Goal: Information Seeking & Learning: Learn about a topic

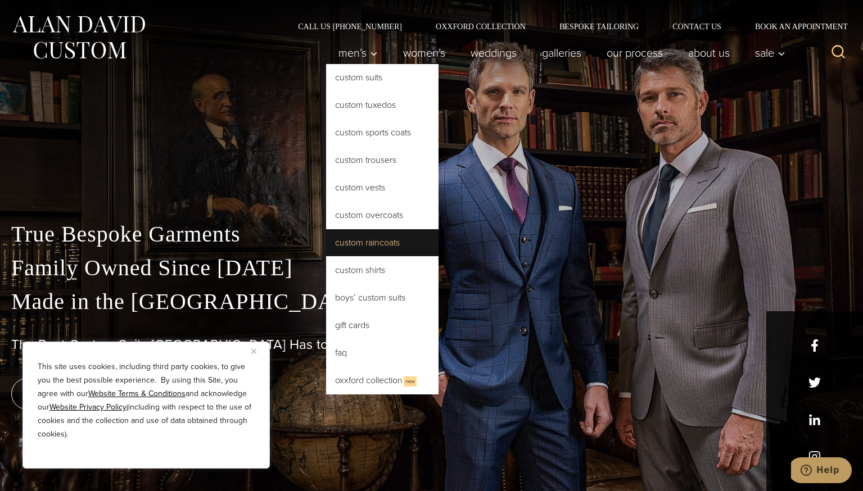
click at [342, 242] on link "Custom Raincoats" at bounding box center [382, 242] width 112 height 27
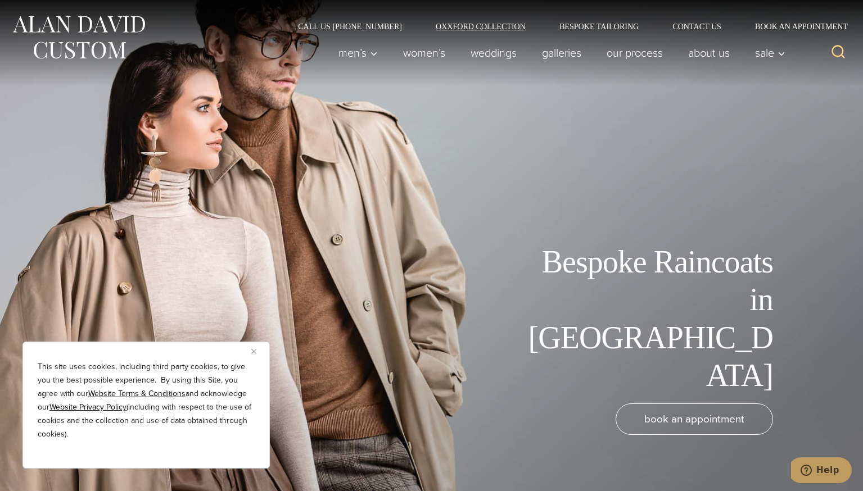
click at [483, 24] on link "Oxxford Collection" at bounding box center [481, 26] width 124 height 8
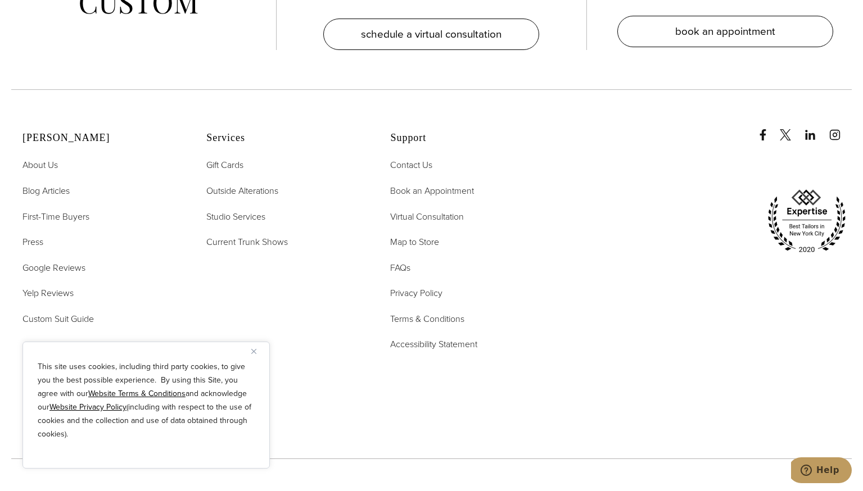
scroll to position [4679, 0]
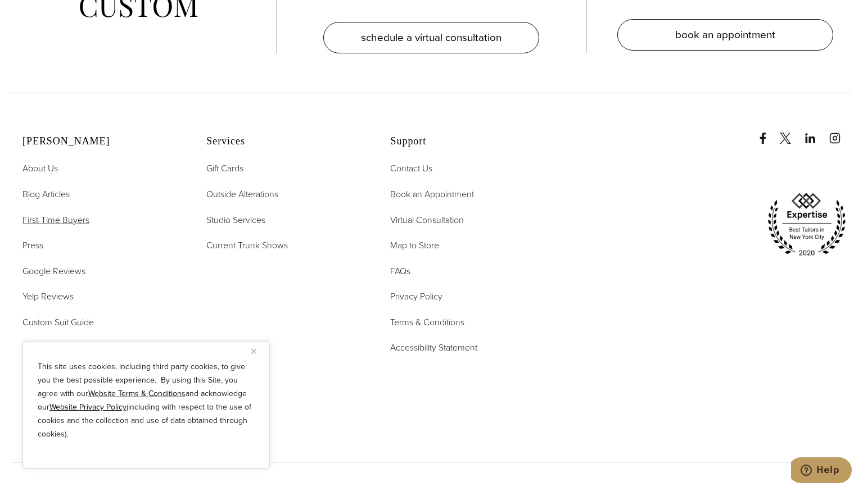
click at [60, 214] on span "First-Time Buyers" at bounding box center [55, 220] width 67 height 13
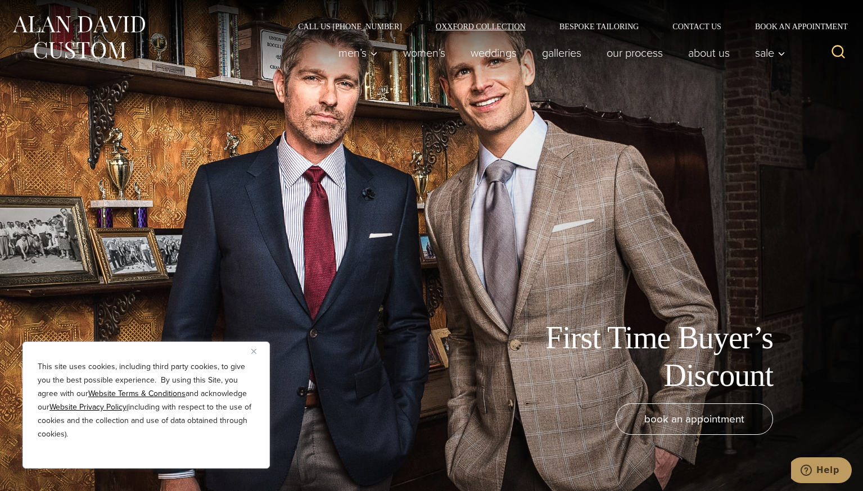
click at [493, 24] on link "Oxxford Collection" at bounding box center [481, 26] width 124 height 8
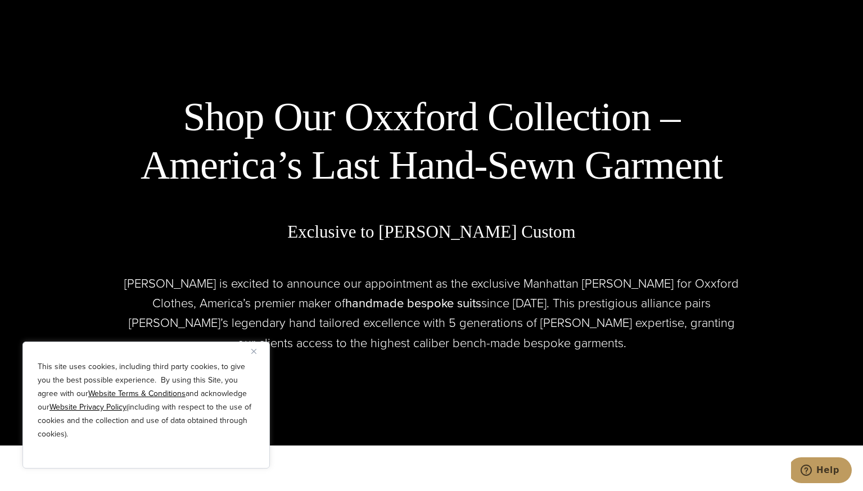
scroll to position [478, 0]
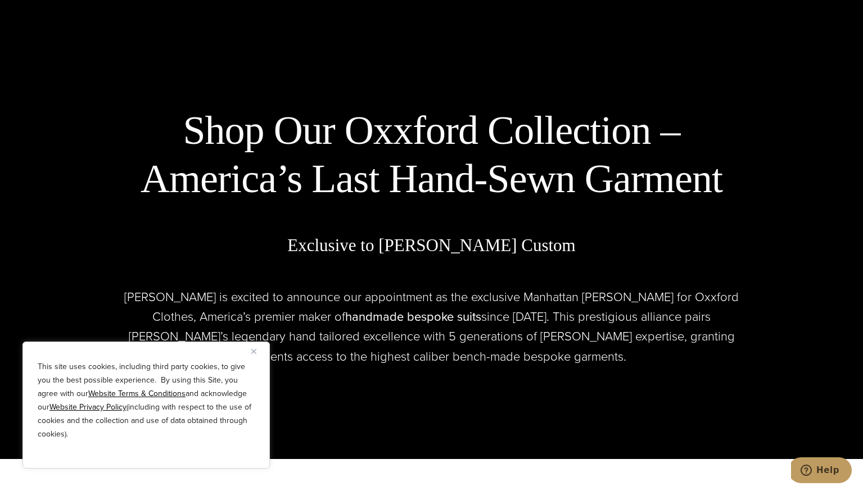
click at [385, 317] on link "handmade bespoke suits opens in a new tab" at bounding box center [413, 316] width 136 height 19
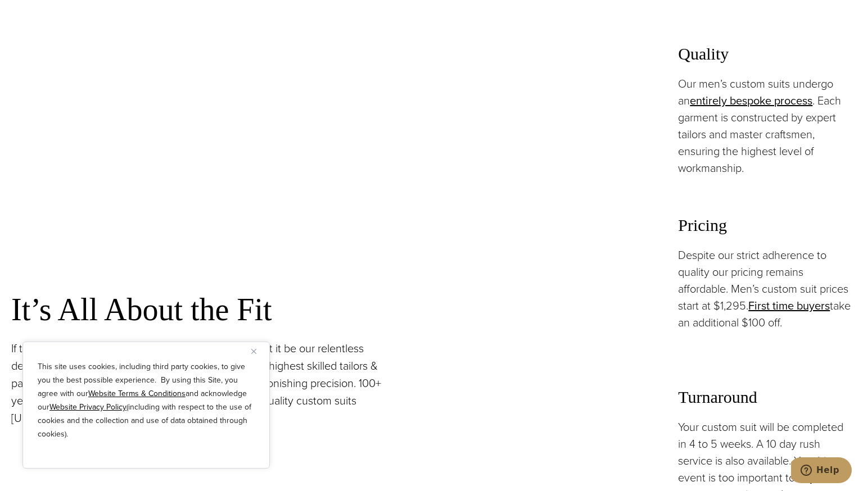
scroll to position [843, 0]
